Goal: Task Accomplishment & Management: Use online tool/utility

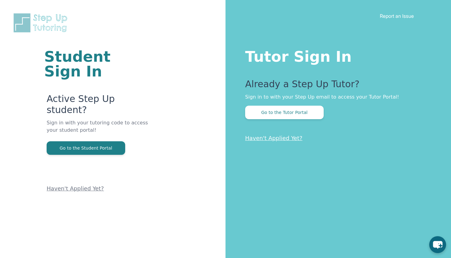
click at [68, 141] on button "Go to the Student Portal" at bounding box center [86, 147] width 79 height 13
click at [268, 108] on button "Go to the Tutor Portal" at bounding box center [284, 111] width 79 height 13
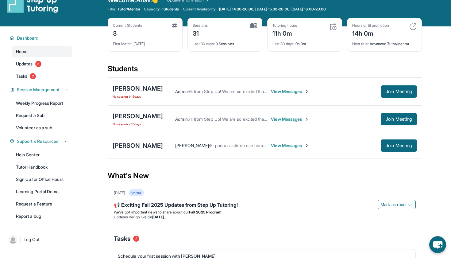
scroll to position [13, 0]
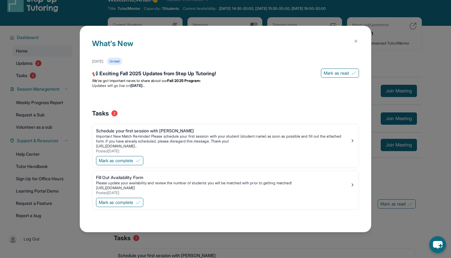
click at [353, 38] on button at bounding box center [356, 41] width 12 height 12
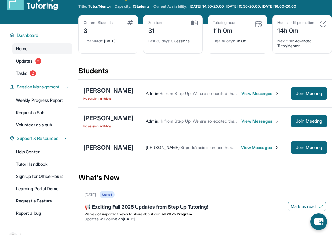
scroll to position [17, 0]
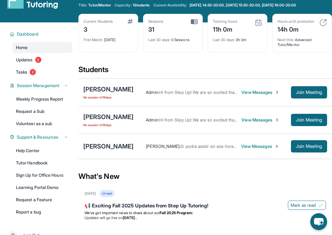
click at [128, 5] on span "Capacity:" at bounding box center [123, 5] width 17 height 5
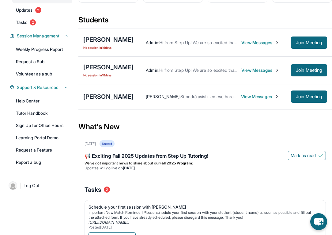
scroll to position [63, 0]
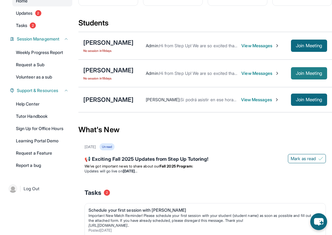
click at [305, 75] on span "Join Meeting" at bounding box center [309, 73] width 26 height 4
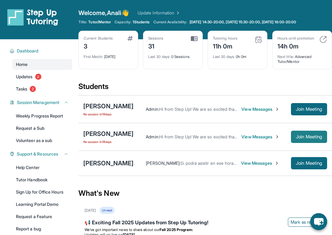
click at [297, 139] on span "Join Meeting" at bounding box center [309, 137] width 26 height 4
click at [29, 78] on span "Updates" at bounding box center [24, 77] width 17 height 6
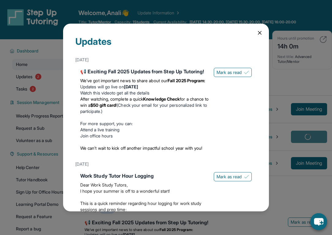
click at [262, 30] on icon at bounding box center [260, 33] width 6 height 6
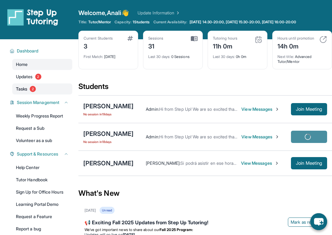
click at [47, 91] on link "Tasks 2" at bounding box center [42, 88] width 60 height 11
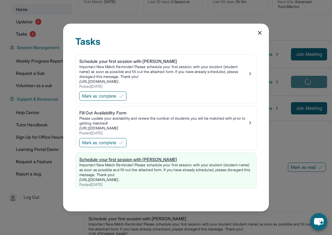
scroll to position [73, 0]
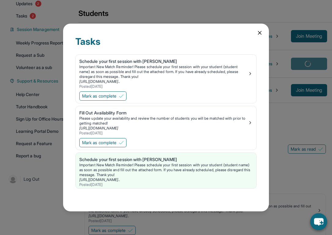
click at [259, 34] on icon at bounding box center [260, 32] width 3 height 3
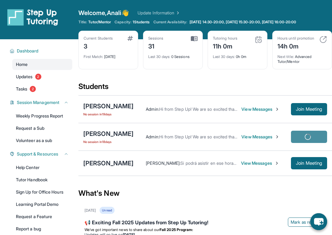
scroll to position [0, 0]
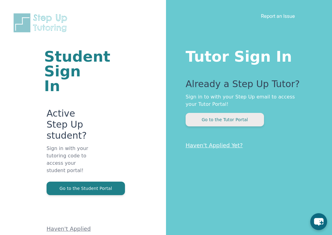
drag, startPoint x: 0, startPoint y: 0, endPoint x: 224, endPoint y: 116, distance: 252.1
click at [224, 116] on button "Go to the Tutor Portal" at bounding box center [225, 119] width 79 height 13
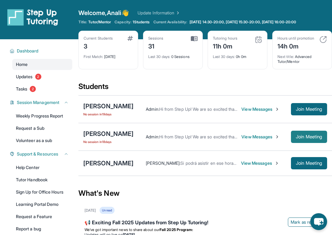
click at [307, 139] on span "Join Meeting" at bounding box center [309, 137] width 26 height 4
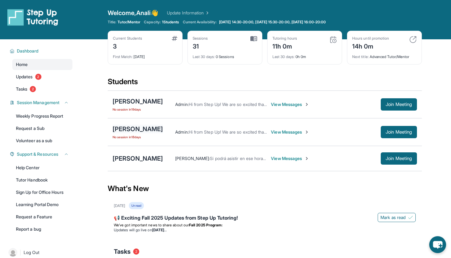
click at [119, 129] on div "[PERSON_NAME]" at bounding box center [138, 129] width 50 height 9
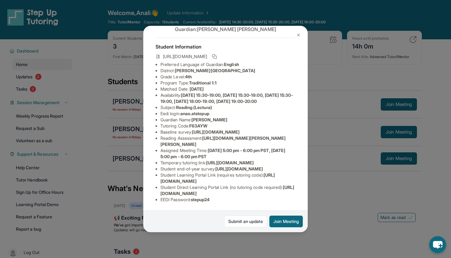
scroll to position [89, 0]
drag, startPoint x: 206, startPoint y: 95, endPoint x: 206, endPoint y: 99, distance: 3.7
click at [206, 135] on li "Reading Assessment : [URL][DOMAIN_NAME][PERSON_NAME][PERSON_NAME]" at bounding box center [227, 141] width 135 height 12
copy li "[URL][DOMAIN_NAME]"
click at [332, 78] on div "[PERSON_NAME] Guardian: [PERSON_NAME] Student Information [URL][DOMAIN_NAME] Pr…" at bounding box center [225, 129] width 451 height 258
